Goal: Task Accomplishment & Management: Use online tool/utility

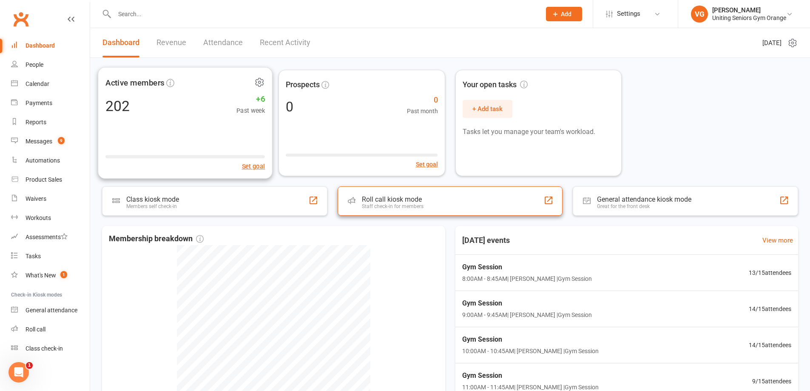
click at [414, 206] on div "Staff check-in for members" at bounding box center [393, 206] width 62 height 6
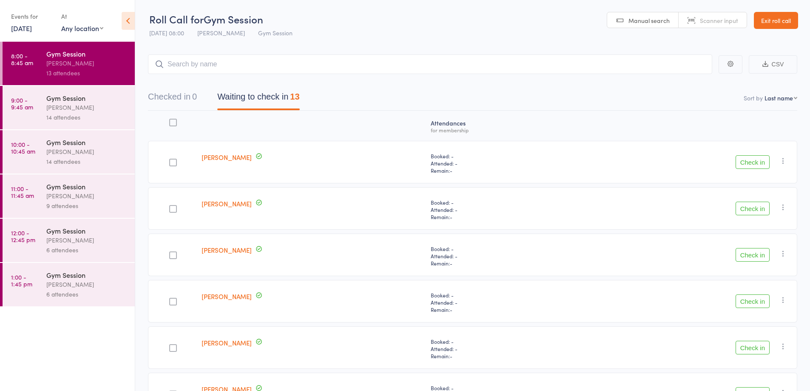
click at [755, 256] on button "Check in" at bounding box center [753, 255] width 34 height 14
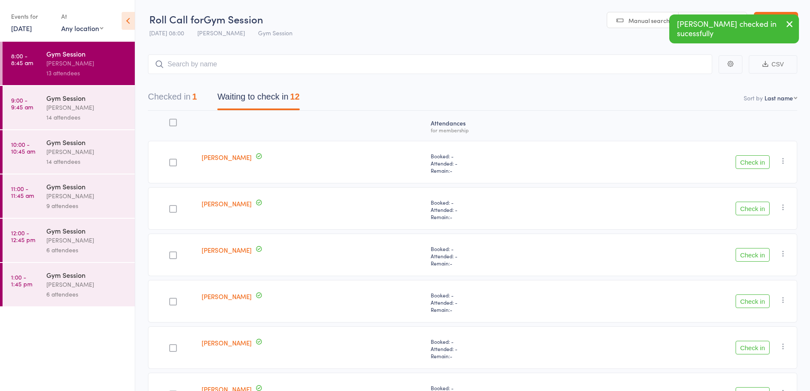
click at [751, 300] on button "Check in" at bounding box center [753, 301] width 34 height 14
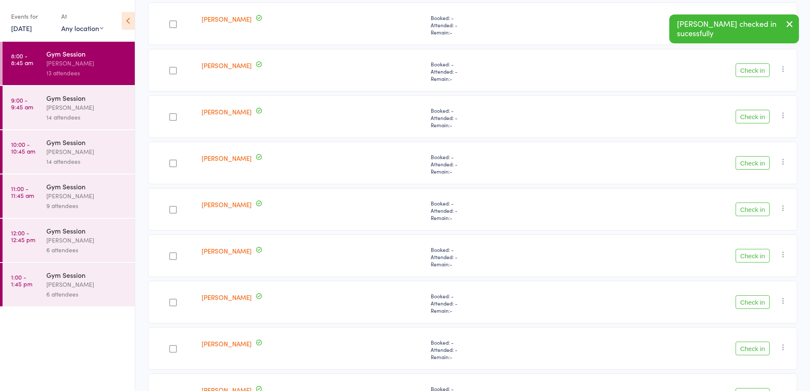
scroll to position [187, 0]
click at [755, 209] on button "Check in" at bounding box center [753, 207] width 34 height 14
click at [754, 253] on button "Check in" at bounding box center [753, 254] width 34 height 14
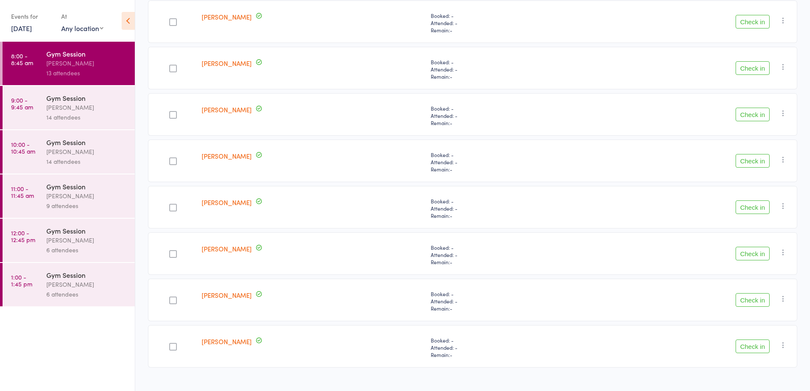
click at [751, 252] on button "Check in" at bounding box center [753, 254] width 34 height 14
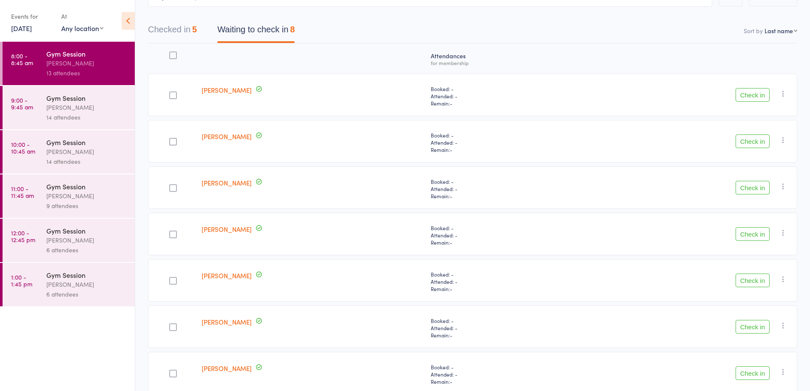
scroll to position [0, 0]
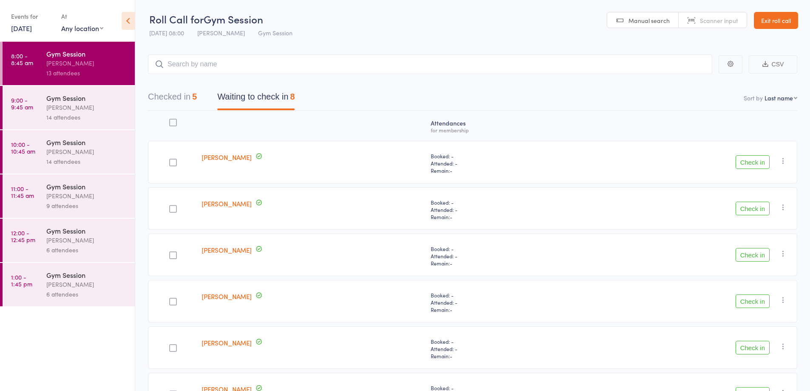
click at [757, 165] on button "Check in" at bounding box center [753, 162] width 34 height 14
click at [758, 211] on button "Check in" at bounding box center [753, 209] width 34 height 14
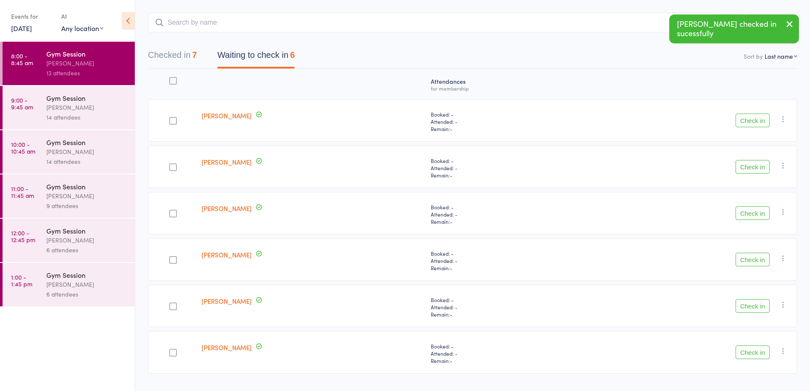
scroll to position [45, 0]
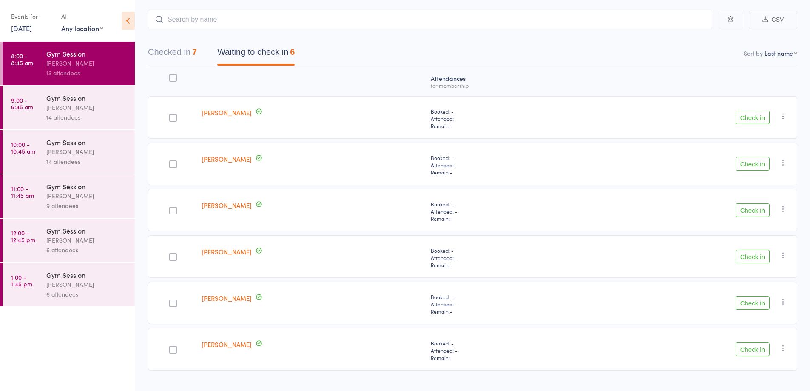
click at [751, 216] on button "Check in" at bounding box center [753, 210] width 34 height 14
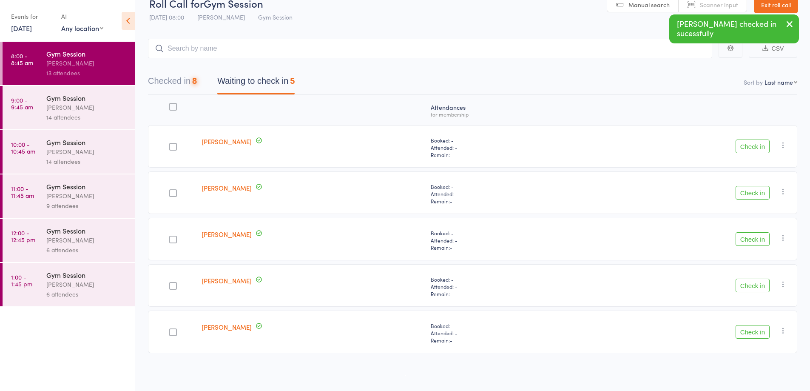
scroll to position [16, 0]
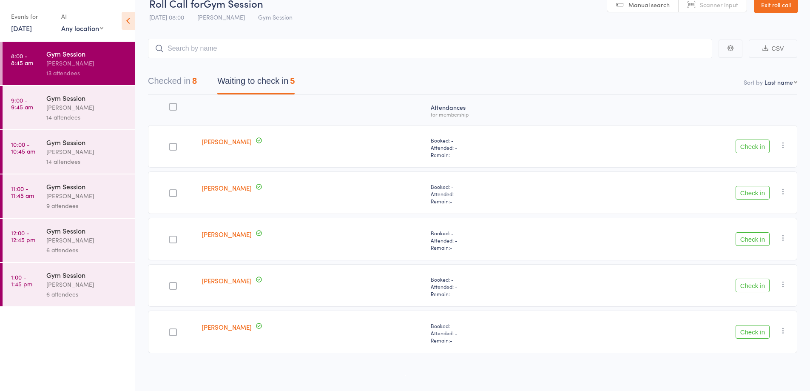
click at [753, 332] on button "Check in" at bounding box center [753, 332] width 34 height 14
click at [747, 284] on button "Check in" at bounding box center [753, 286] width 34 height 14
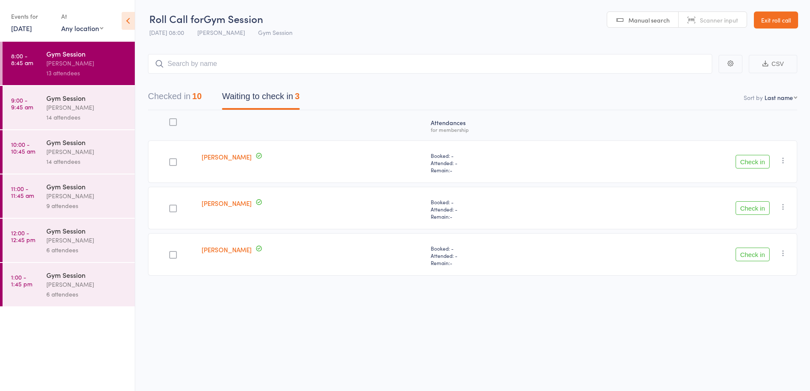
click at [747, 208] on button "Check in" at bounding box center [753, 208] width 34 height 14
click at [758, 209] on button "Check in" at bounding box center [753, 209] width 34 height 14
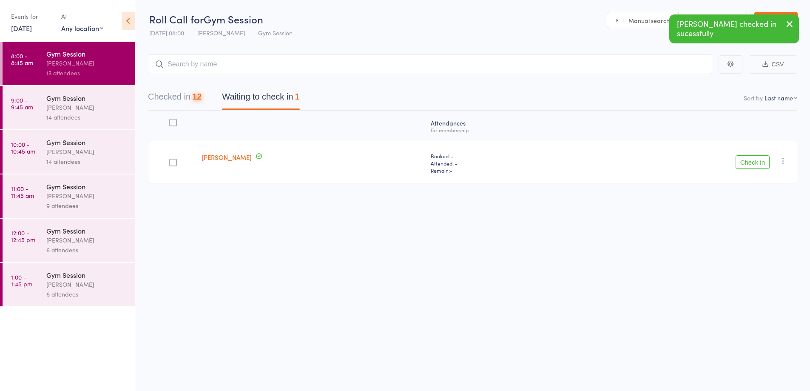
click at [783, 160] on icon "button" at bounding box center [783, 160] width 9 height 9
click at [751, 249] on li "Mark absent" at bounding box center [753, 245] width 70 height 11
click at [100, 115] on div "14 attendees" at bounding box center [86, 117] width 81 height 10
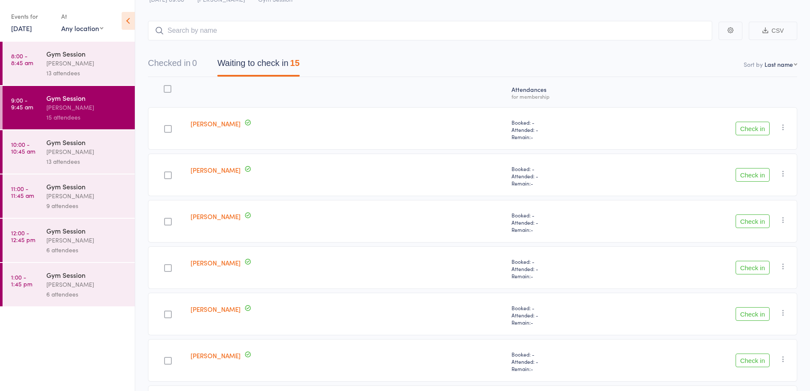
scroll to position [85, 0]
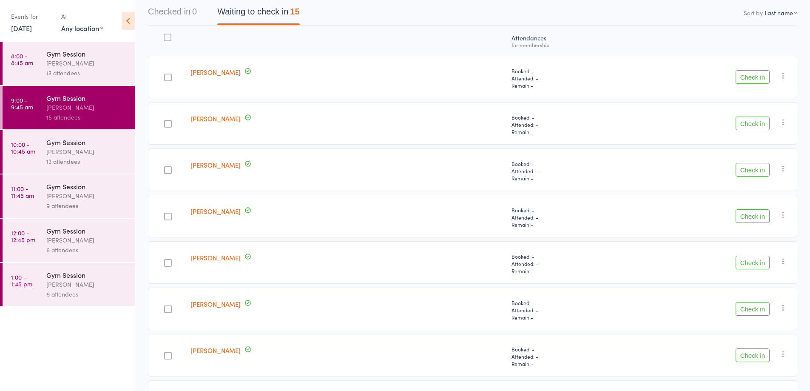
click at [757, 309] on button "Check in" at bounding box center [753, 309] width 34 height 14
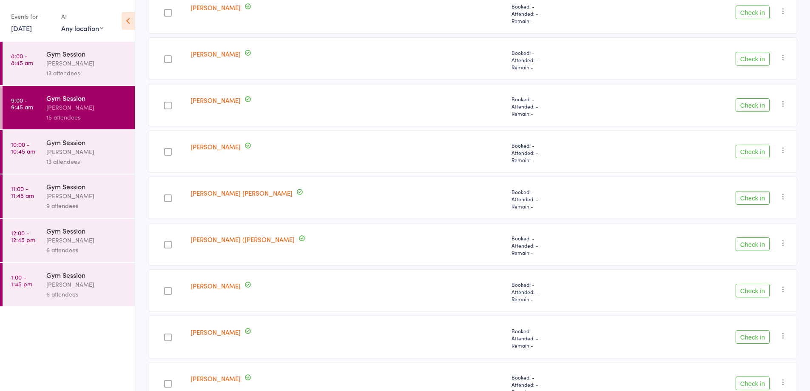
scroll to position [387, 0]
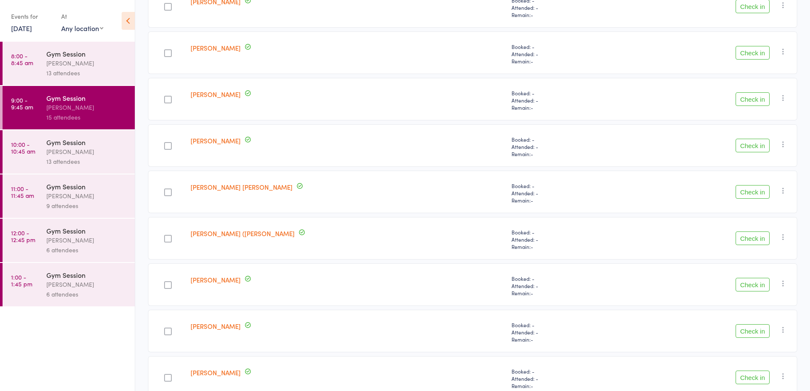
click at [748, 285] on button "Check in" at bounding box center [753, 285] width 34 height 14
click at [754, 286] on button "Check in" at bounding box center [753, 286] width 34 height 14
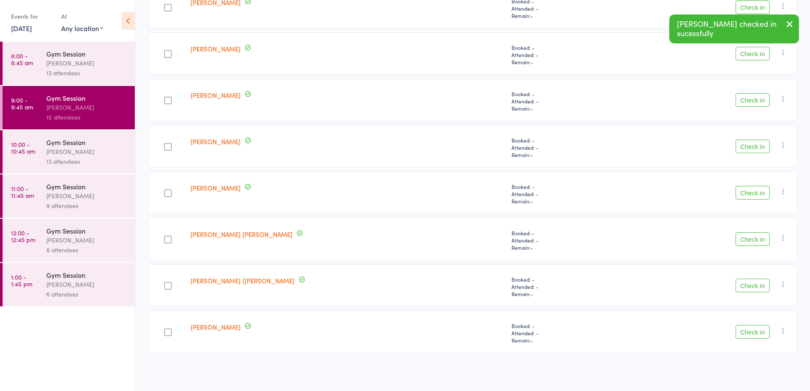
scroll to position [340, 0]
click at [762, 282] on button "Check in" at bounding box center [753, 286] width 34 height 14
click at [755, 281] on button "Check in" at bounding box center [753, 286] width 34 height 14
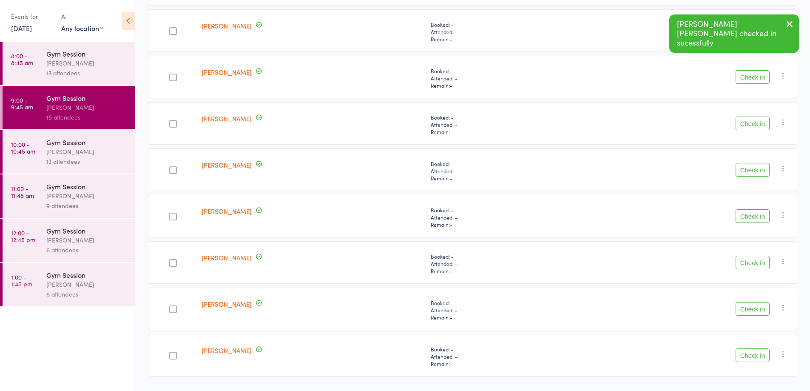
scroll to position [171, 0]
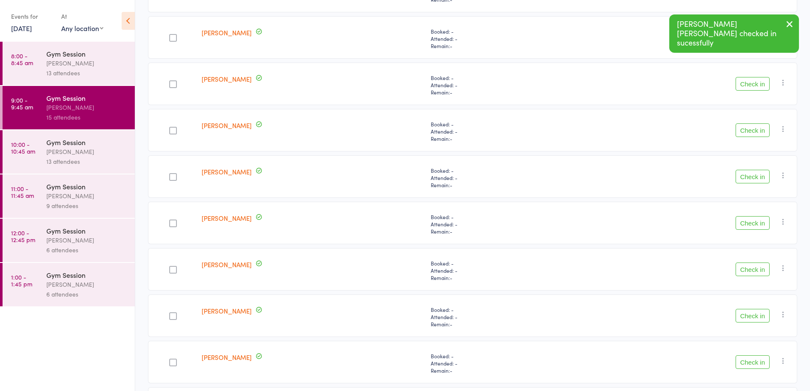
click at [751, 178] on button "Check in" at bounding box center [753, 177] width 34 height 14
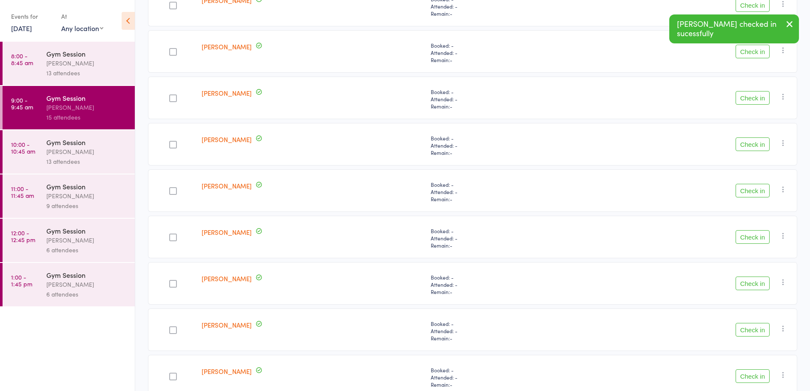
scroll to position [154, 0]
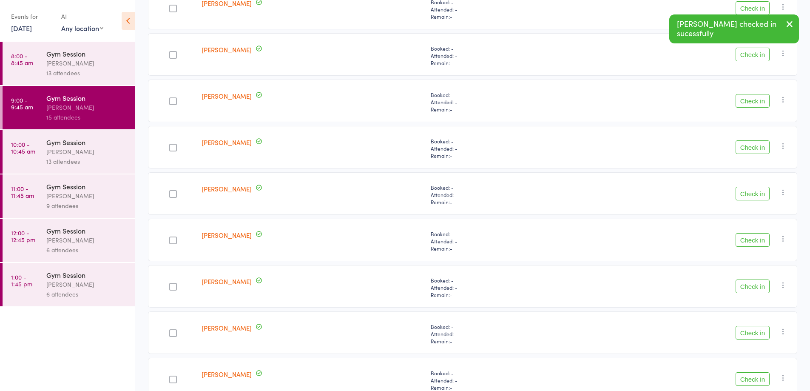
click at [760, 148] on button "Check in" at bounding box center [753, 147] width 34 height 14
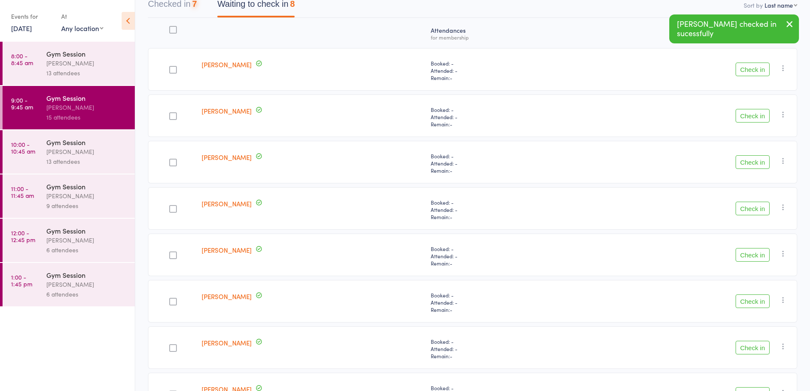
scroll to position [92, 0]
click at [751, 164] on button "Check in" at bounding box center [753, 163] width 34 height 14
click at [753, 114] on button "Check in" at bounding box center [753, 116] width 34 height 14
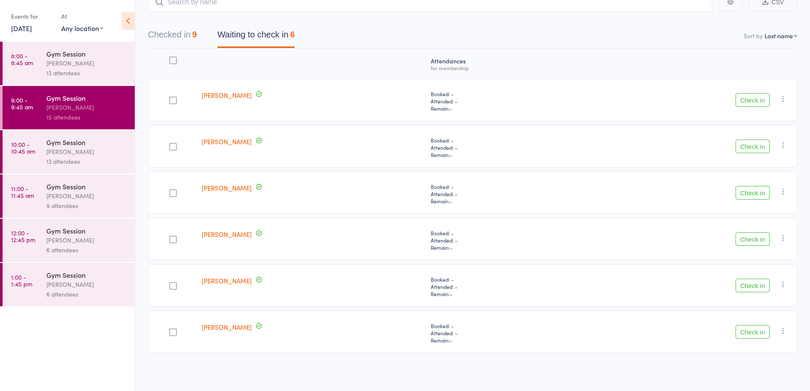
click at [749, 283] on button "Check in" at bounding box center [753, 286] width 34 height 14
click at [753, 237] on button "Check in" at bounding box center [753, 239] width 34 height 14
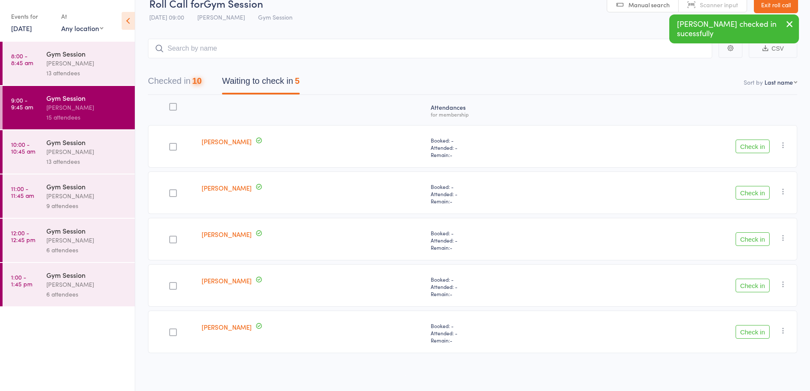
scroll to position [0, 0]
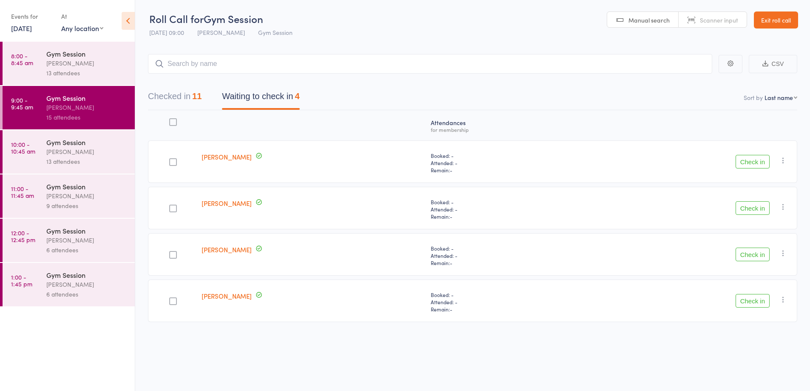
click at [752, 163] on button "Check in" at bounding box center [753, 162] width 34 height 14
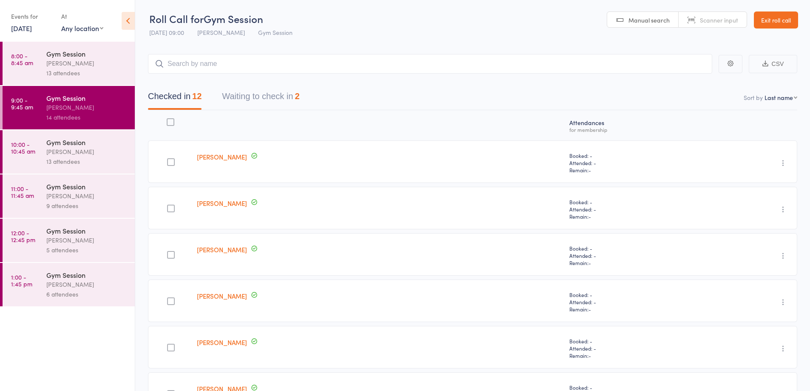
click at [271, 100] on button "Waiting to check in 2" at bounding box center [260, 98] width 77 height 23
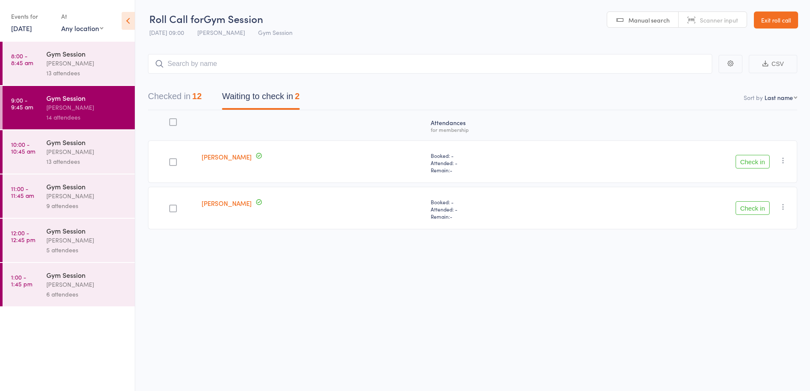
click at [785, 156] on icon "button" at bounding box center [783, 160] width 9 height 9
click at [768, 247] on li "Mark absent" at bounding box center [753, 245] width 70 height 11
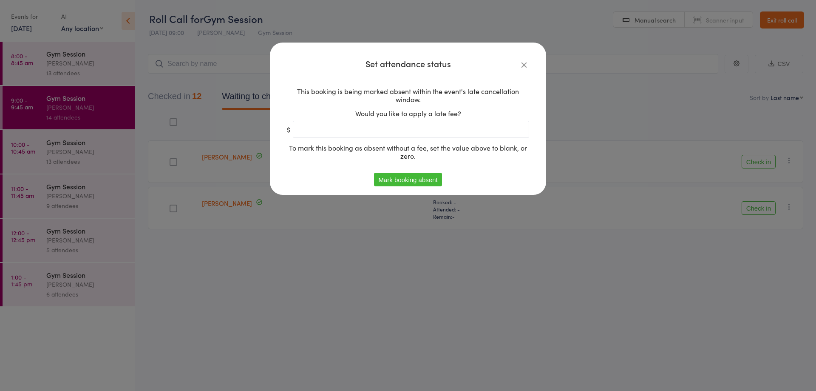
click at [429, 182] on button "Mark booking absent" at bounding box center [408, 180] width 68 height 14
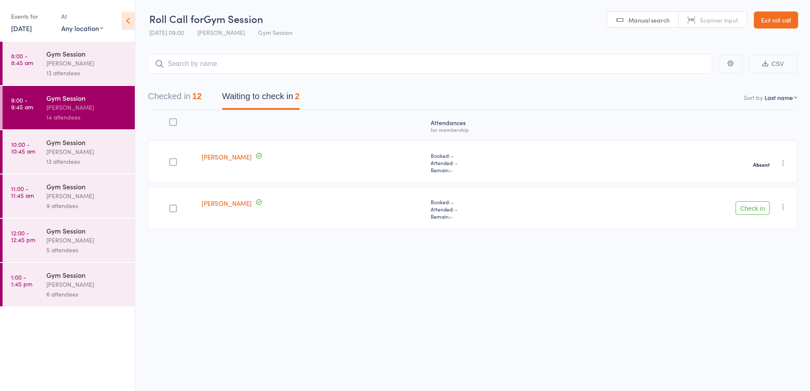
click at [785, 205] on icon "button" at bounding box center [783, 206] width 9 height 9
click at [767, 294] on li "Mark absent" at bounding box center [753, 291] width 70 height 11
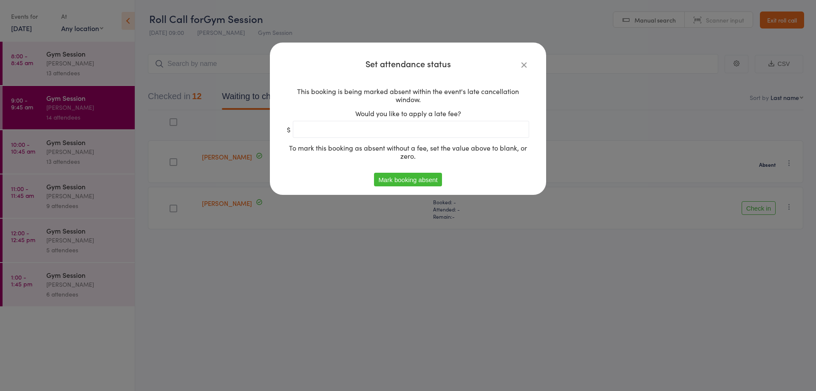
click at [424, 180] on button "Mark booking absent" at bounding box center [408, 180] width 68 height 14
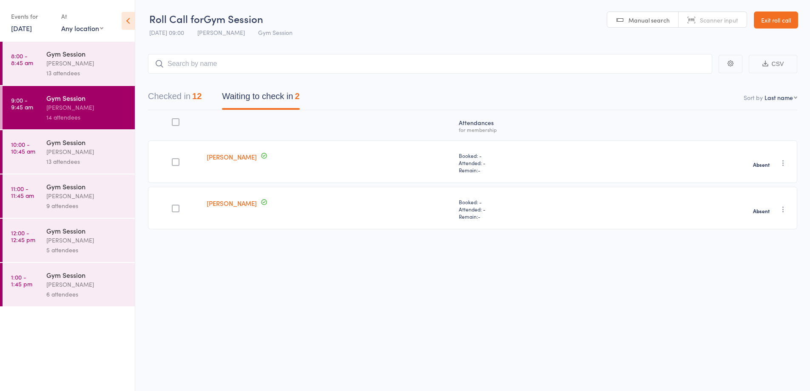
click at [73, 156] on div "13 attendees" at bounding box center [86, 161] width 81 height 10
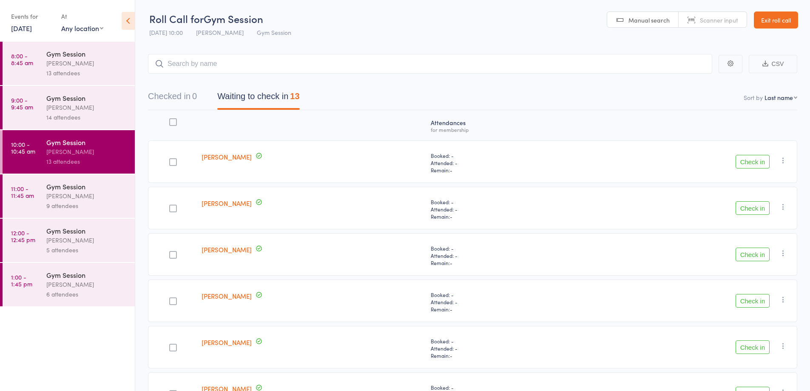
click at [757, 165] on button "Check in" at bounding box center [753, 162] width 34 height 14
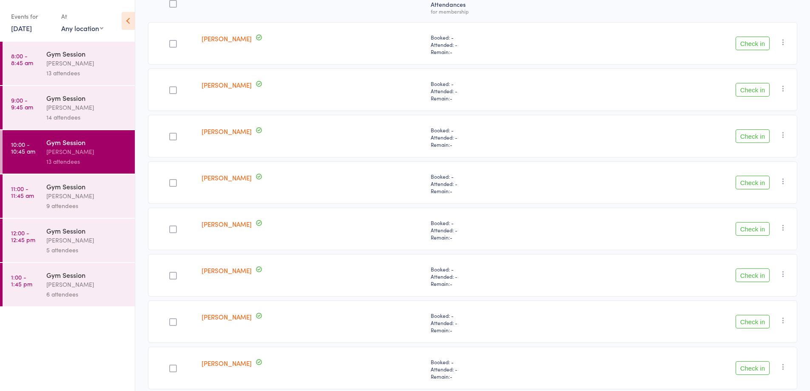
scroll to position [340, 0]
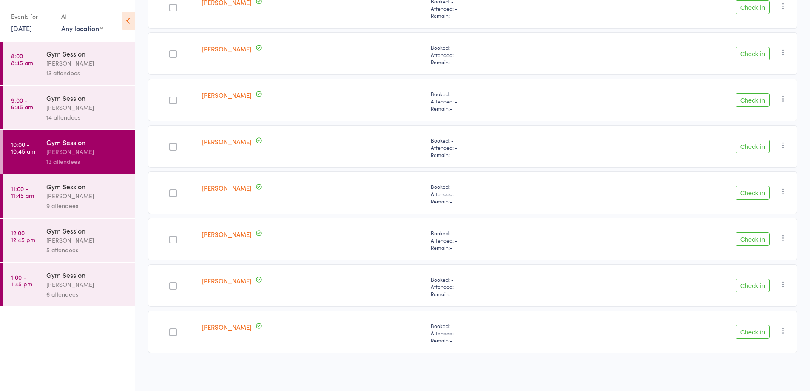
click at [762, 244] on button "Check in" at bounding box center [753, 239] width 34 height 14
click at [768, 245] on button "Check in" at bounding box center [753, 239] width 34 height 14
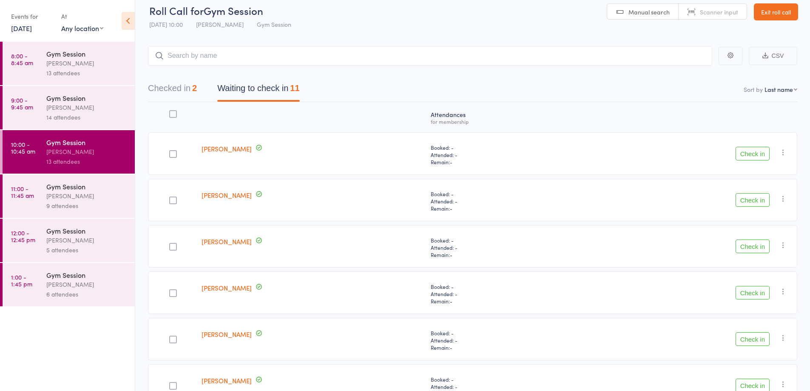
scroll to position [8, 0]
click at [761, 154] on button "Check in" at bounding box center [753, 155] width 34 height 14
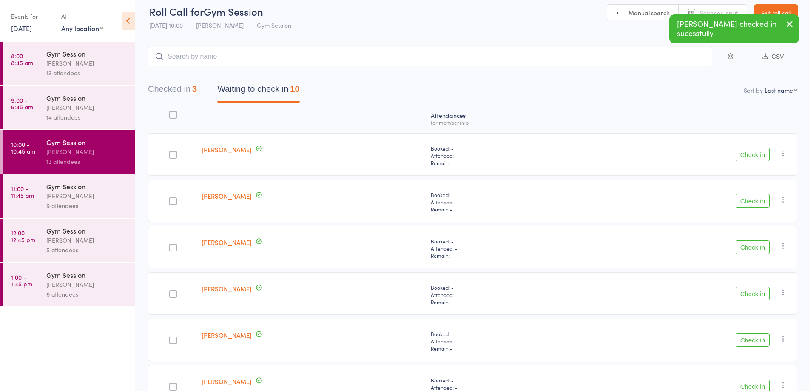
scroll to position [0, 0]
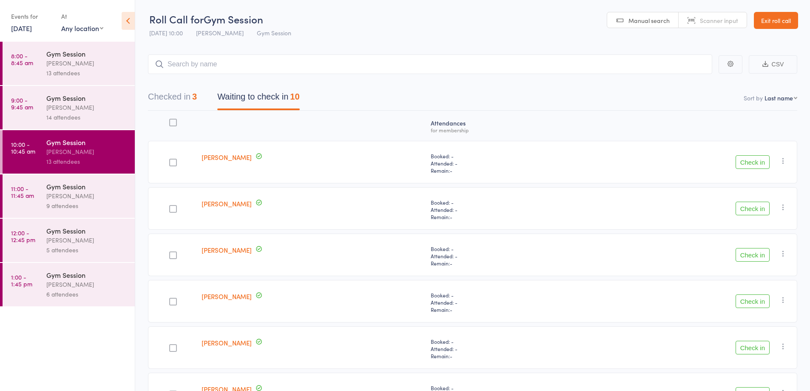
click at [749, 304] on button "Check in" at bounding box center [753, 301] width 34 height 14
click at [750, 349] on button "Check in" at bounding box center [753, 348] width 34 height 14
click at [744, 211] on button "Check in" at bounding box center [753, 209] width 34 height 14
click at [754, 256] on button "Check in" at bounding box center [753, 255] width 34 height 14
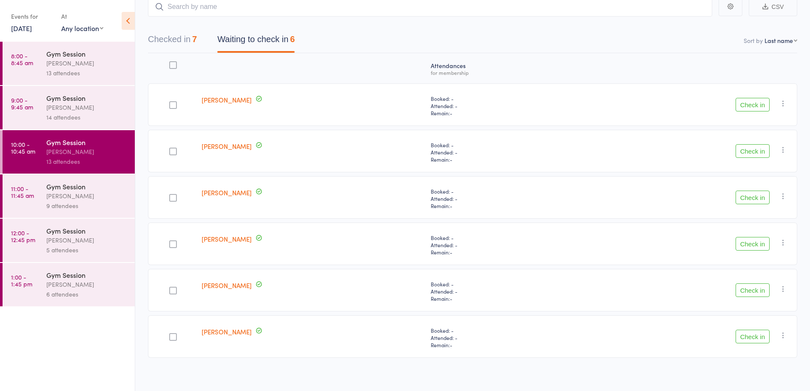
scroll to position [62, 0]
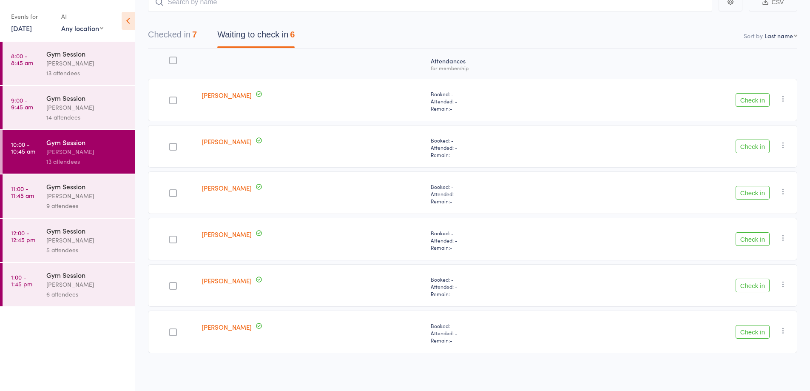
click at [754, 332] on button "Check in" at bounding box center [753, 332] width 34 height 14
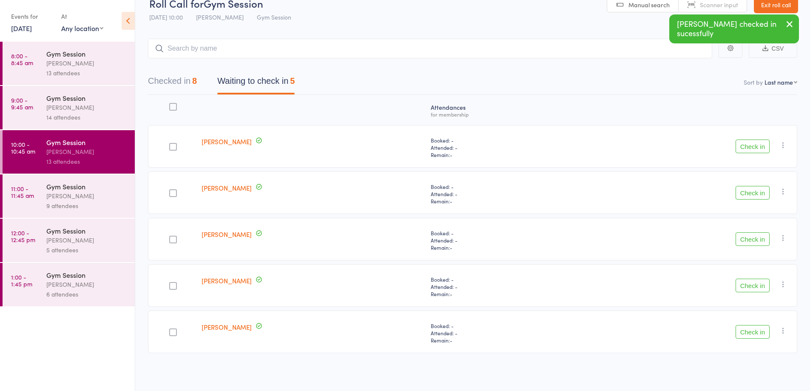
click at [754, 333] on button "Check in" at bounding box center [753, 332] width 34 height 14
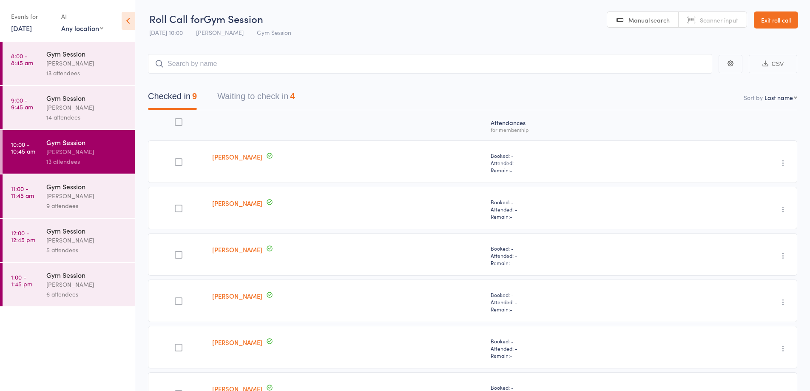
click at [277, 93] on button "Waiting to check in 4" at bounding box center [255, 98] width 77 height 23
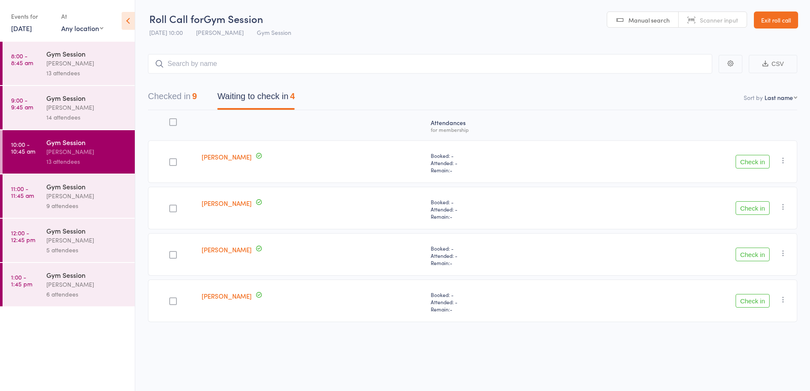
click at [756, 302] on button "Check in" at bounding box center [753, 301] width 34 height 14
click at [754, 253] on button "Check in" at bounding box center [753, 254] width 34 height 14
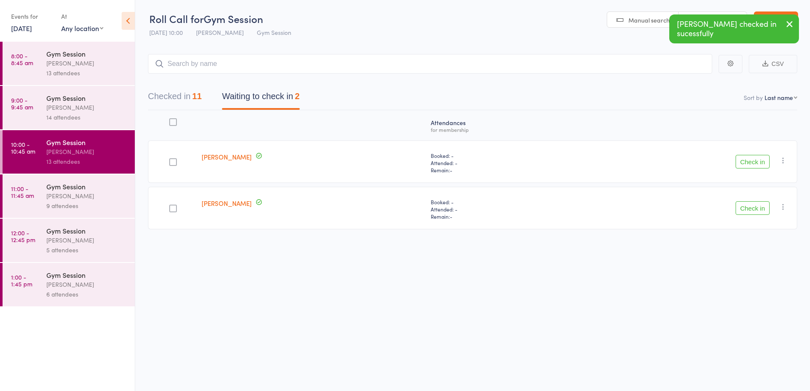
click at [752, 211] on button "Check in" at bounding box center [753, 208] width 34 height 14
click at [752, 163] on button "Check in" at bounding box center [753, 162] width 34 height 14
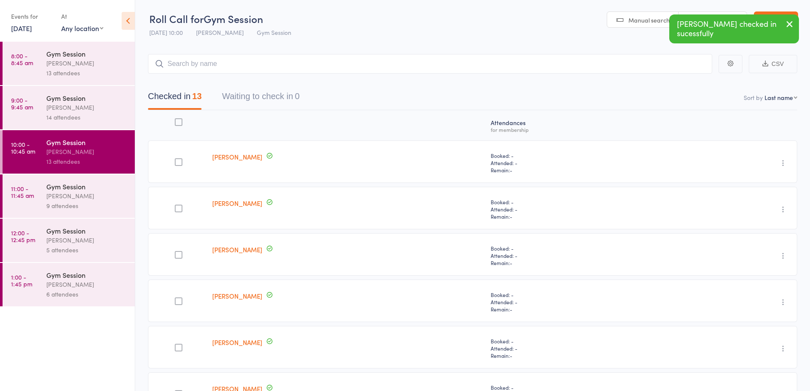
click at [111, 192] on div "[PERSON_NAME]" at bounding box center [86, 196] width 81 height 10
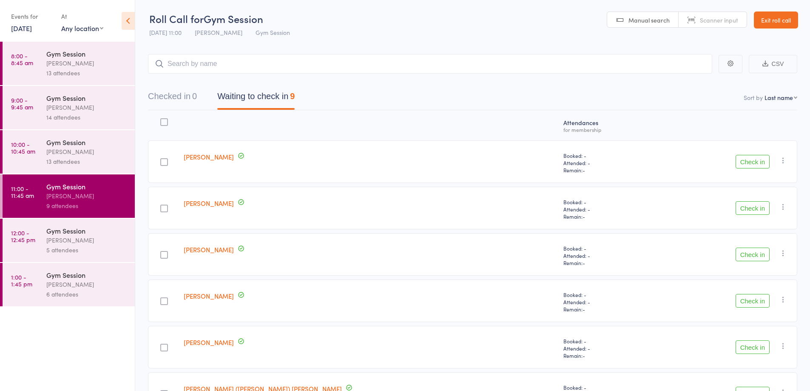
click at [94, 149] on div "[PERSON_NAME]" at bounding box center [86, 152] width 81 height 10
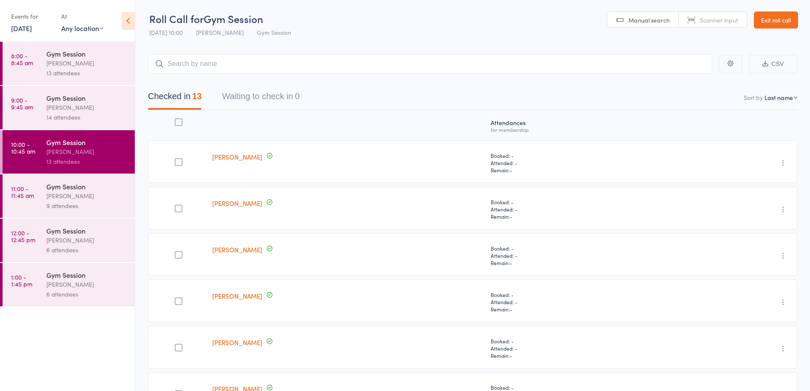
click at [96, 207] on div "9 attendees" at bounding box center [86, 206] width 81 height 10
